Goal: Task Accomplishment & Management: Use online tool/utility

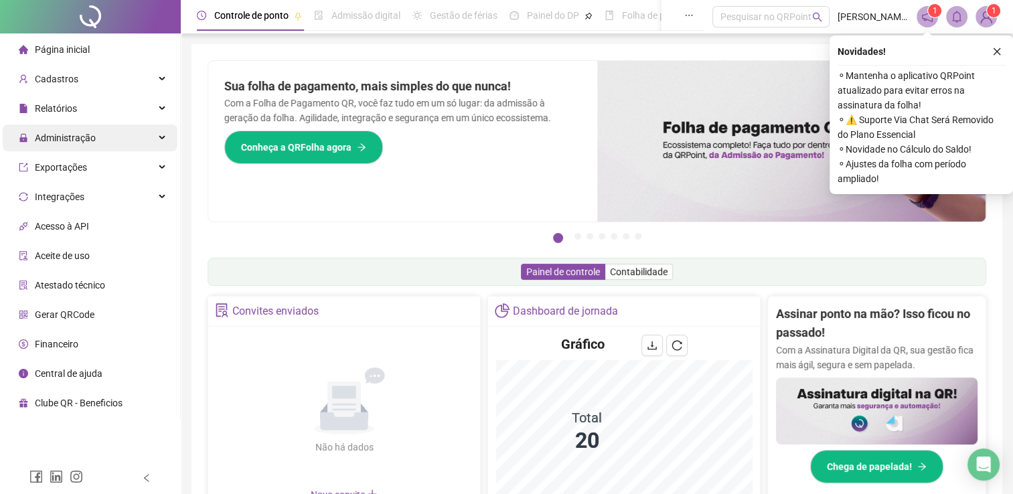
click at [148, 138] on div "Administração" at bounding box center [90, 138] width 175 height 27
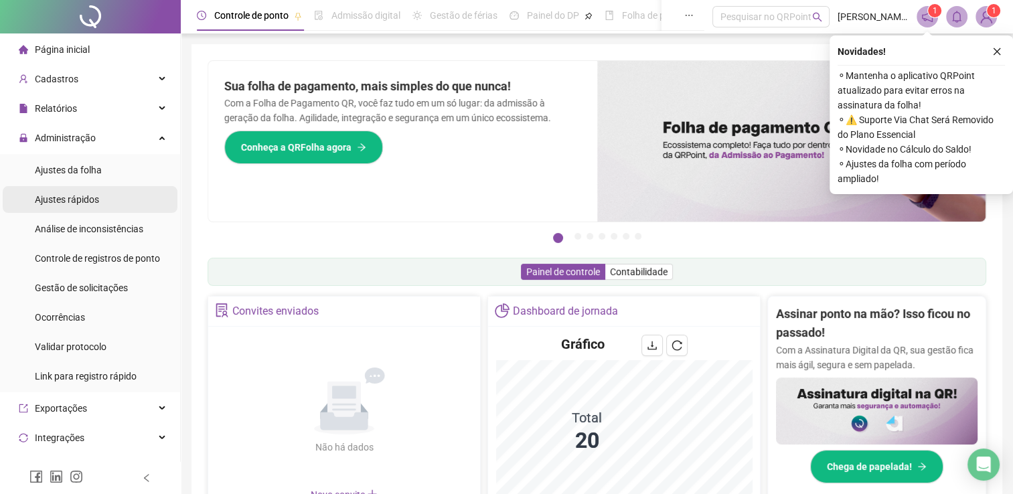
click at [126, 208] on li "Ajustes rápidos" at bounding box center [90, 199] width 175 height 27
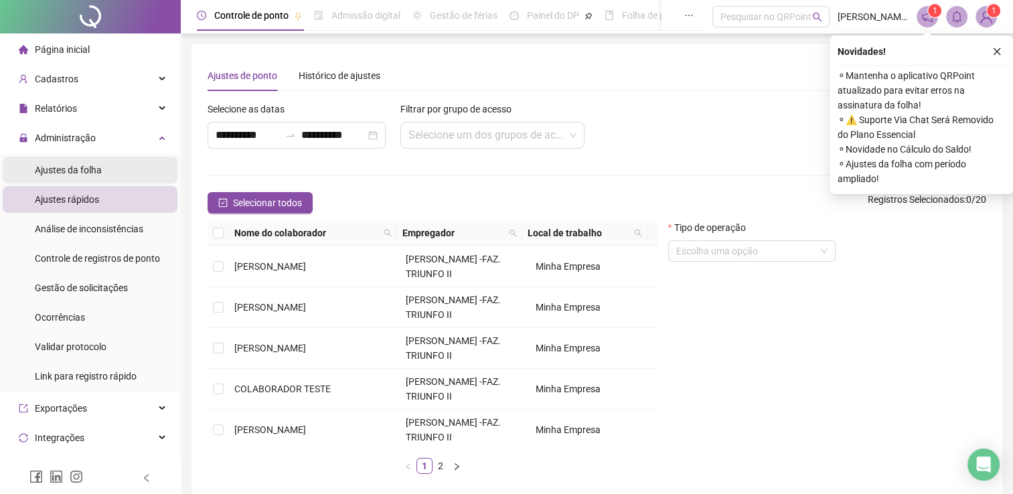
click at [113, 178] on li "Ajustes da folha" at bounding box center [90, 170] width 175 height 27
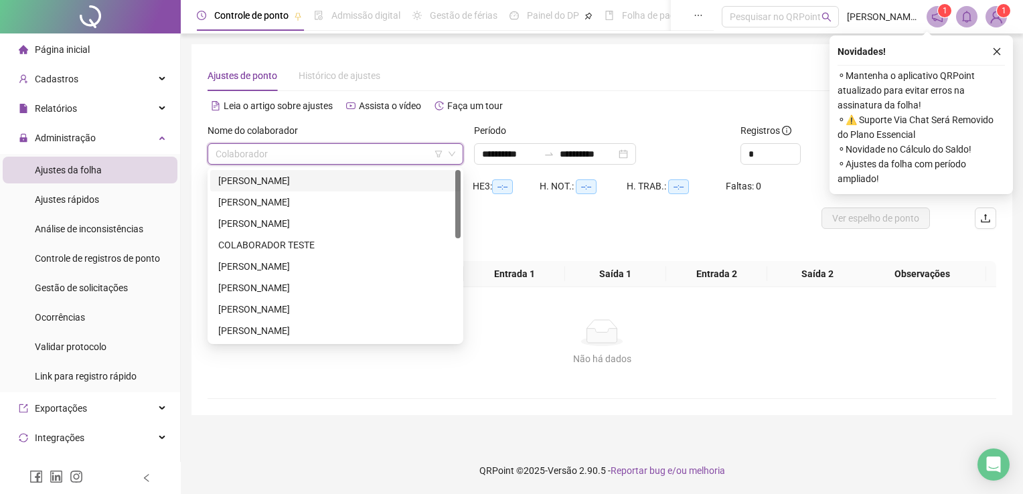
click at [231, 159] on input "search" at bounding box center [330, 154] width 228 height 20
click at [234, 183] on div "[PERSON_NAME]" at bounding box center [335, 180] width 234 height 15
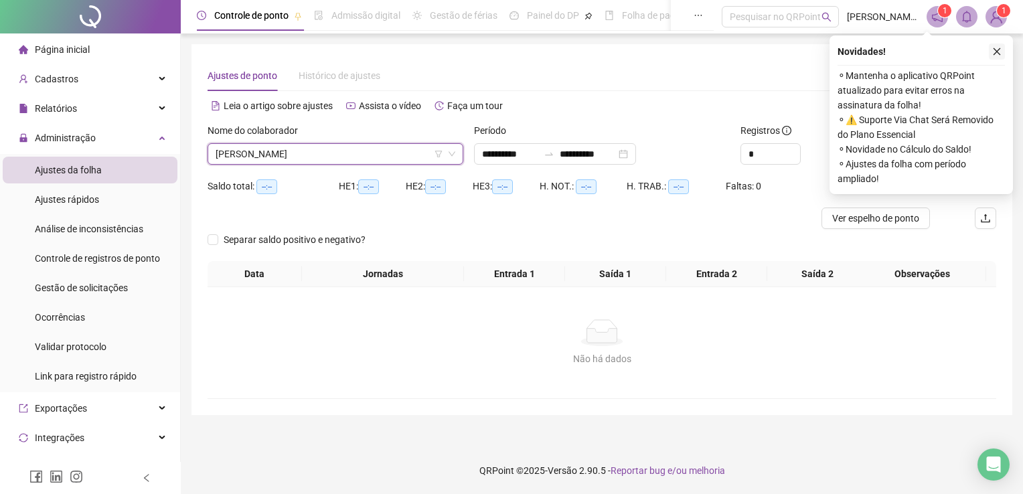
click at [996, 54] on icon "close" at bounding box center [996, 51] width 9 height 9
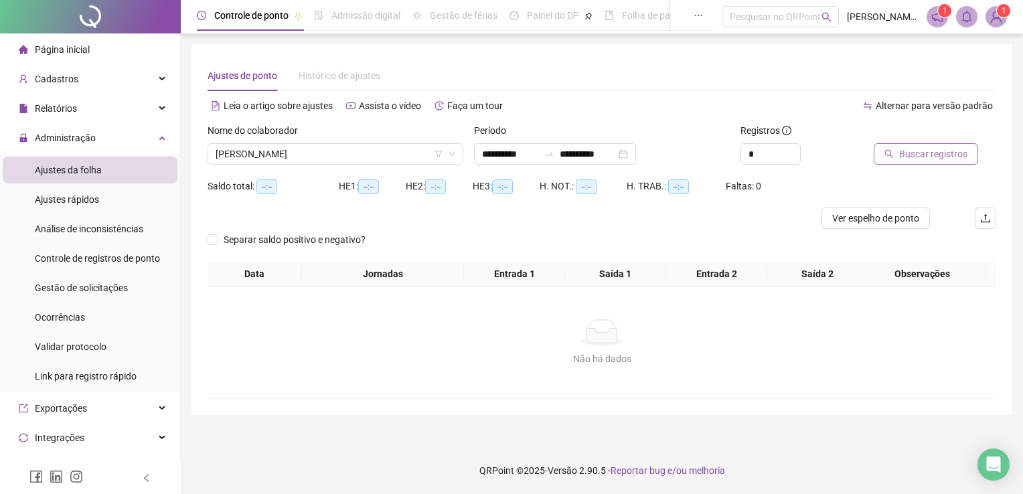
click at [938, 152] on span "Buscar registros" at bounding box center [933, 154] width 68 height 15
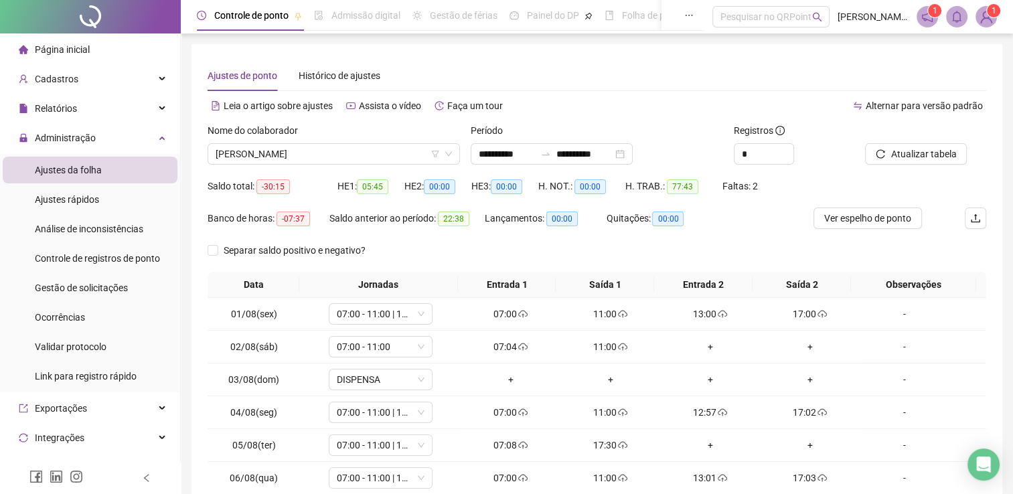
scroll to position [143, 0]
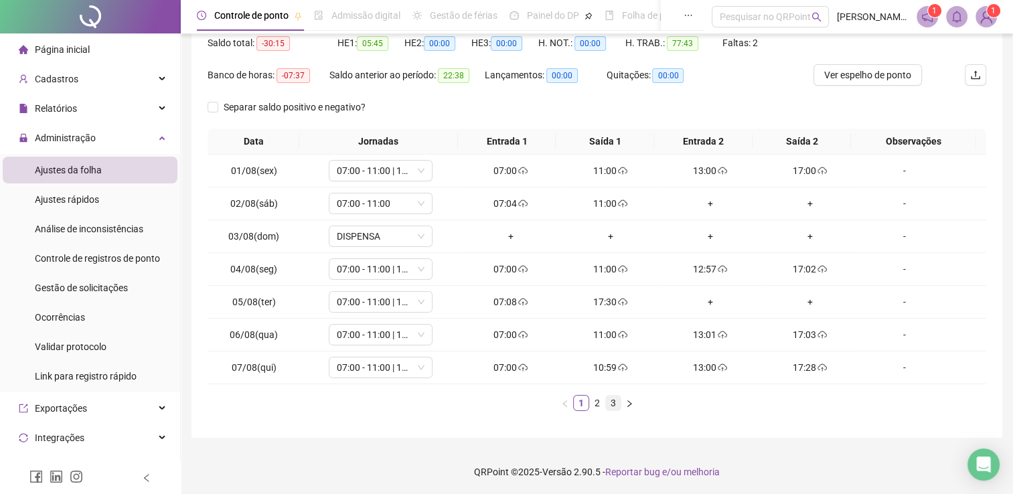
click at [612, 407] on link "3" at bounding box center [613, 403] width 15 height 15
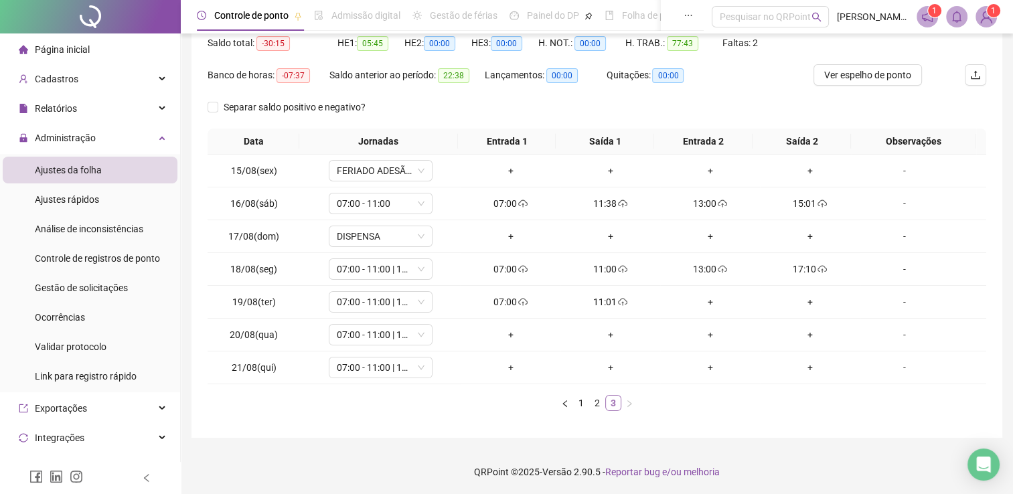
click at [612, 407] on link "3" at bounding box center [613, 403] width 15 height 15
click at [107, 174] on li "Ajustes da folha" at bounding box center [90, 170] width 175 height 27
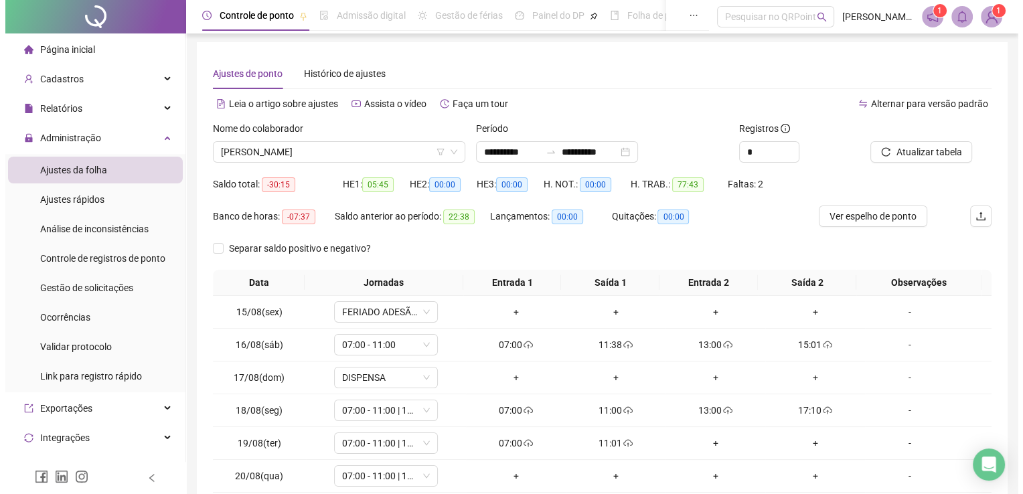
scroll to position [0, 0]
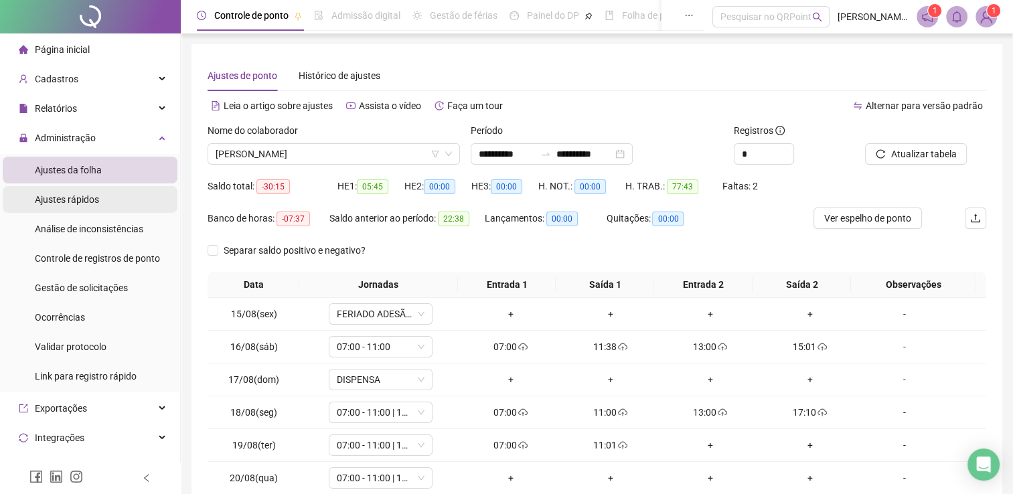
click at [104, 201] on li "Ajustes rápidos" at bounding box center [90, 199] width 175 height 27
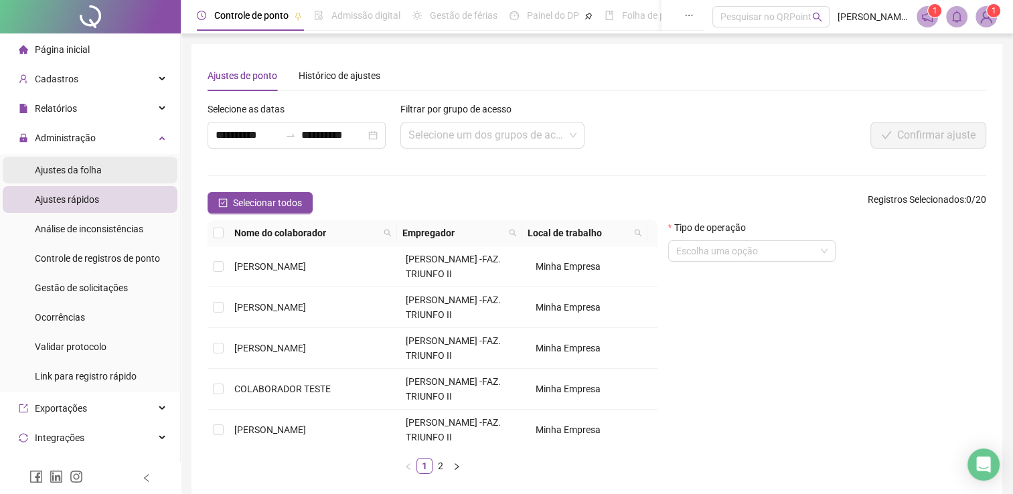
click at [109, 179] on li "Ajustes da folha" at bounding box center [90, 170] width 175 height 27
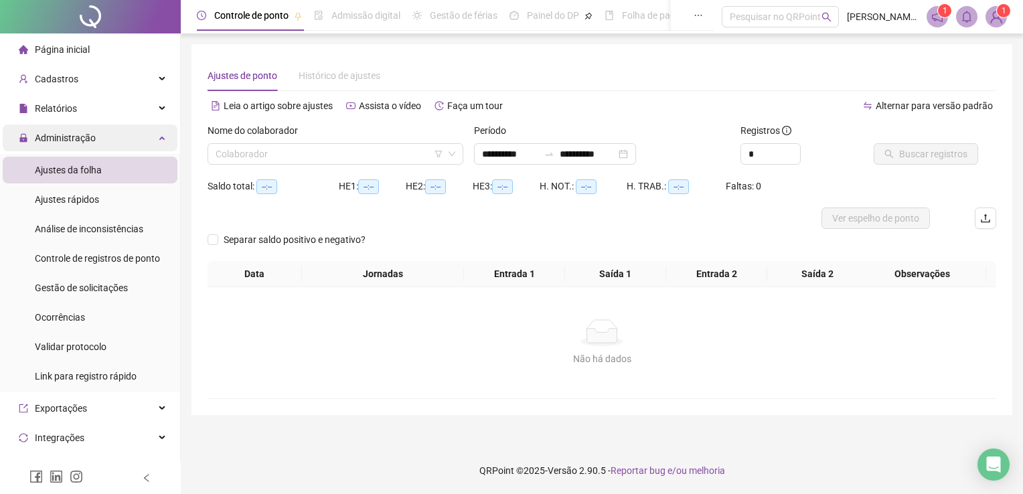
click at [127, 138] on div "Administração" at bounding box center [90, 138] width 175 height 27
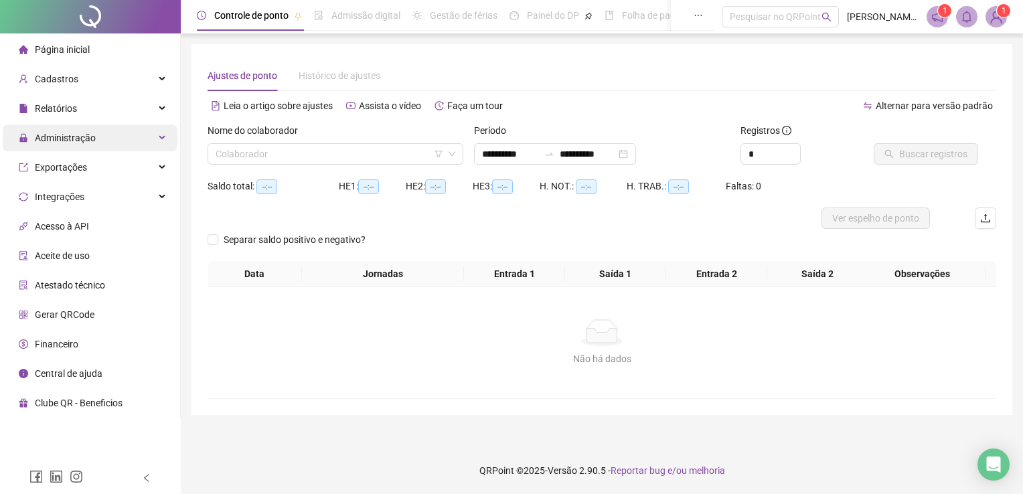
click at [125, 145] on div "Administração" at bounding box center [90, 138] width 175 height 27
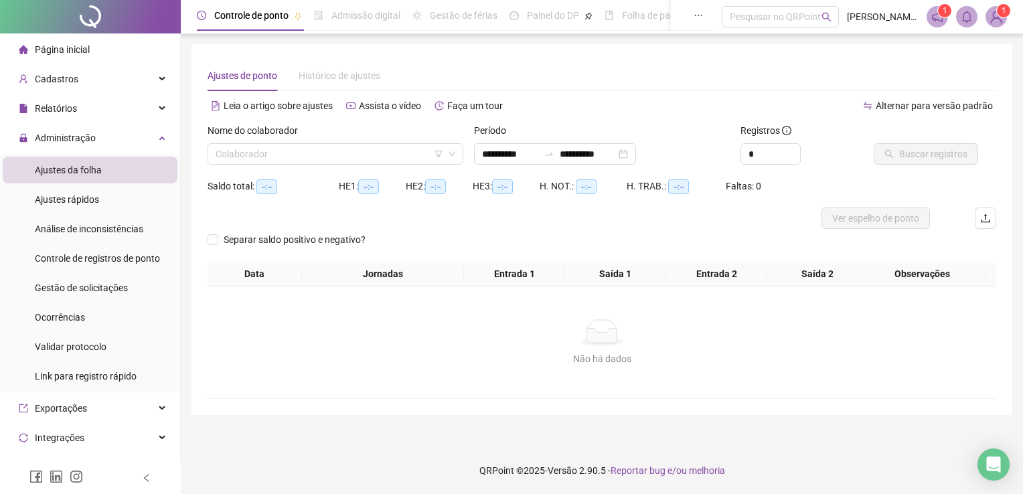
click at [119, 181] on li "Ajustes da folha" at bounding box center [90, 170] width 175 height 27
click at [522, 153] on input "**********" at bounding box center [510, 154] width 56 height 15
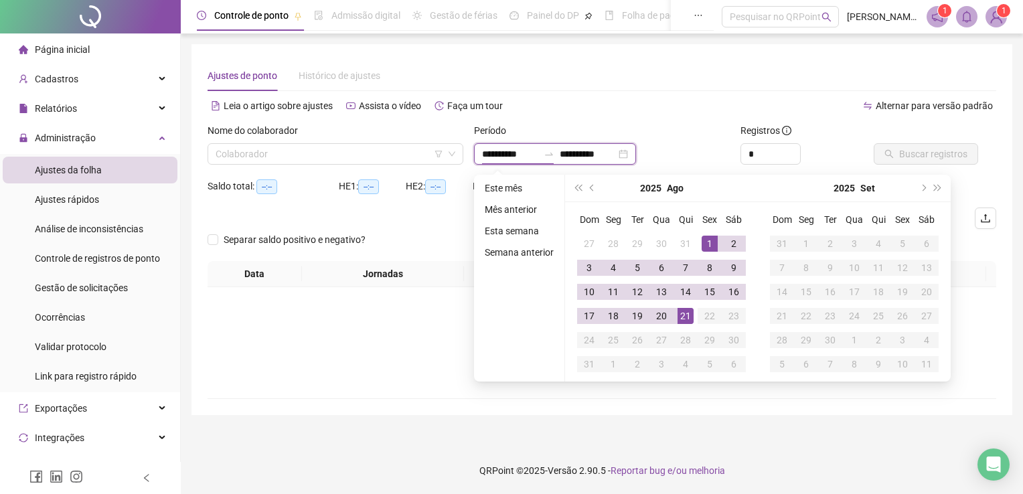
type input "**********"
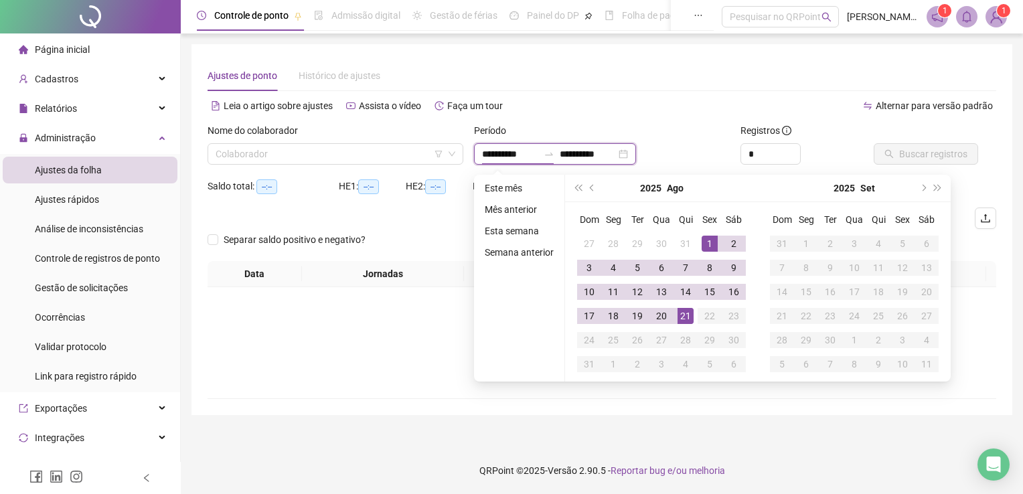
type input "**********"
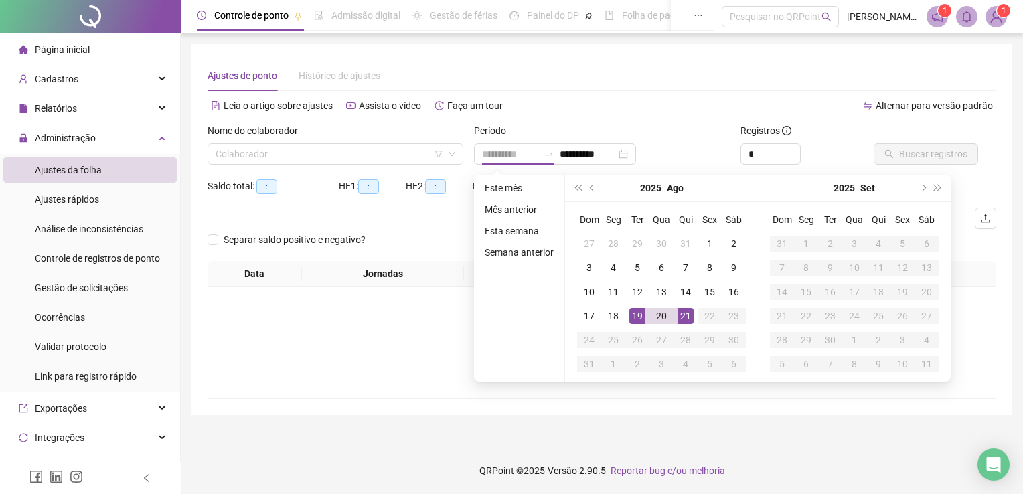
click at [631, 321] on div "19" at bounding box center [637, 316] width 16 height 16
type input "**********"
click at [682, 317] on div "21" at bounding box center [686, 316] width 16 height 16
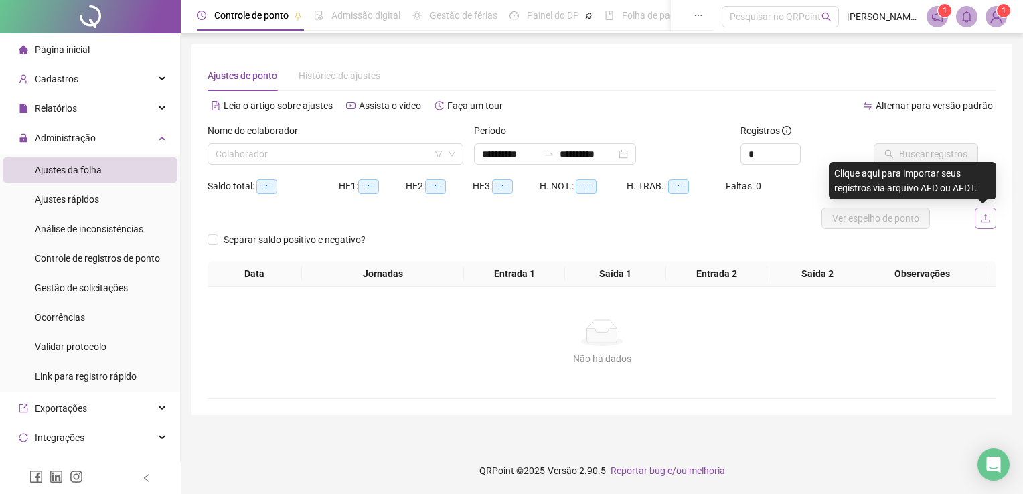
click at [988, 224] on button "button" at bounding box center [985, 218] width 21 height 21
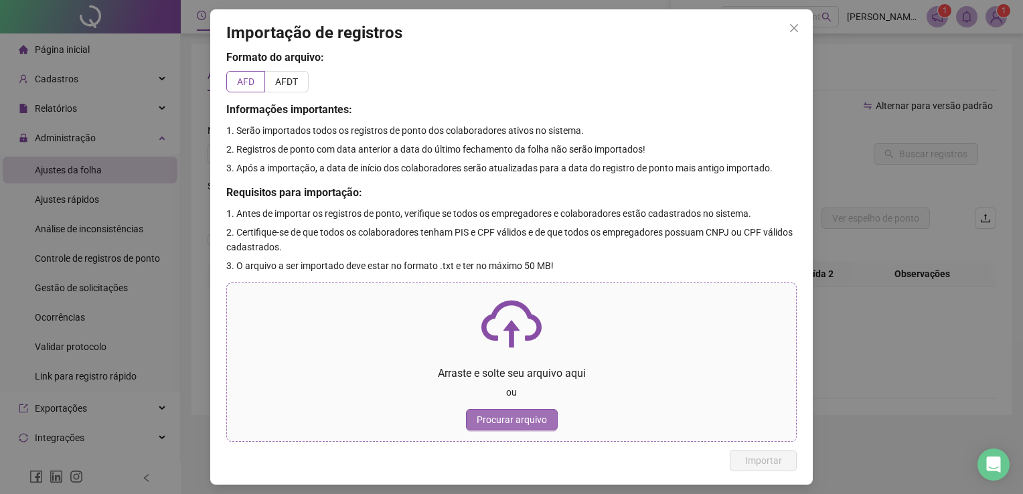
click at [516, 427] on span "Procurar arquivo" at bounding box center [512, 419] width 70 height 15
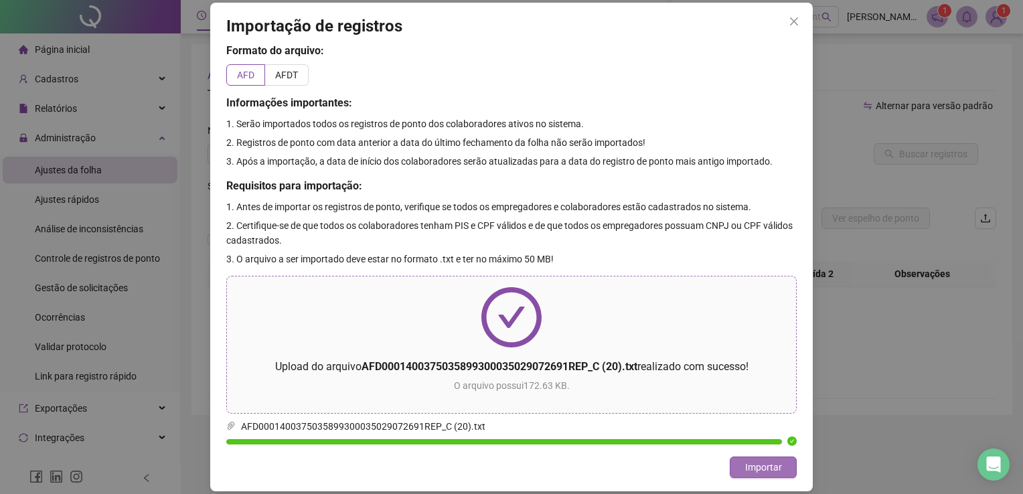
click at [773, 472] on span "Importar" at bounding box center [763, 467] width 37 height 15
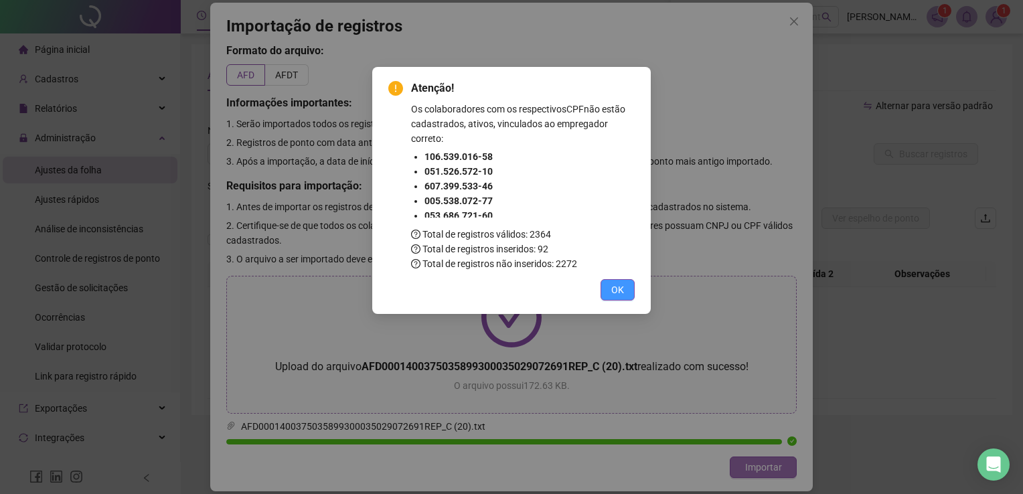
click at [619, 293] on span "OK" at bounding box center [617, 290] width 13 height 15
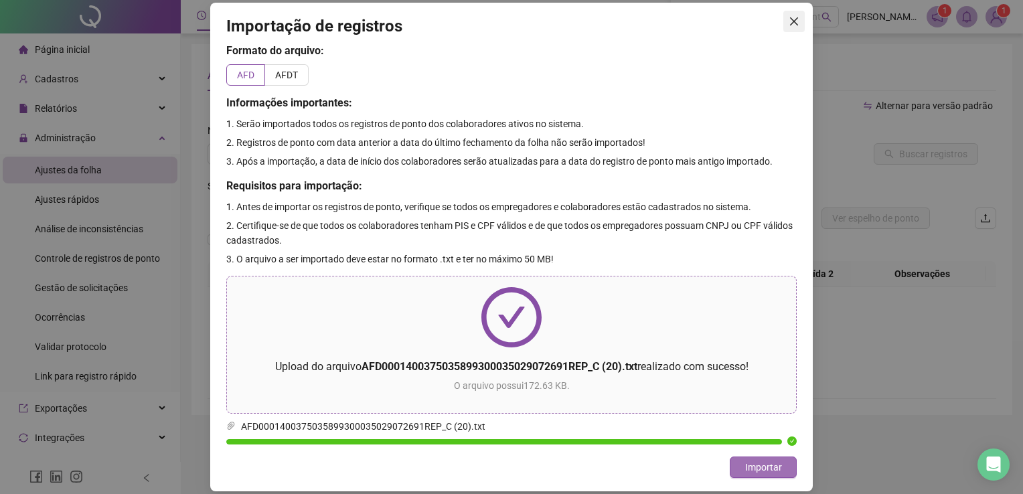
click at [783, 25] on span "Close" at bounding box center [793, 21] width 21 height 11
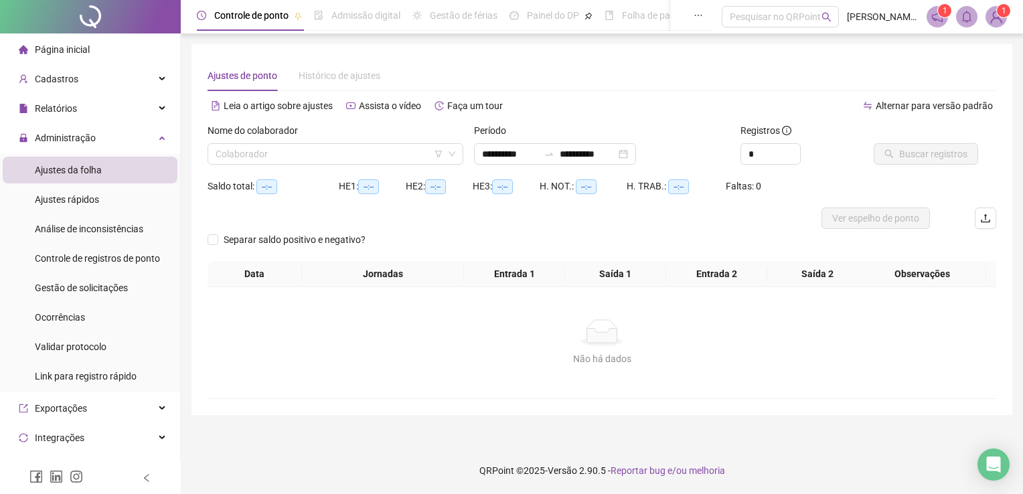
click at [783, 25] on div "Pesquisar no QRPoint" at bounding box center [780, 16] width 117 height 21
click at [603, 271] on th "Saída 1" at bounding box center [615, 274] width 101 height 26
